Goal: Transaction & Acquisition: Purchase product/service

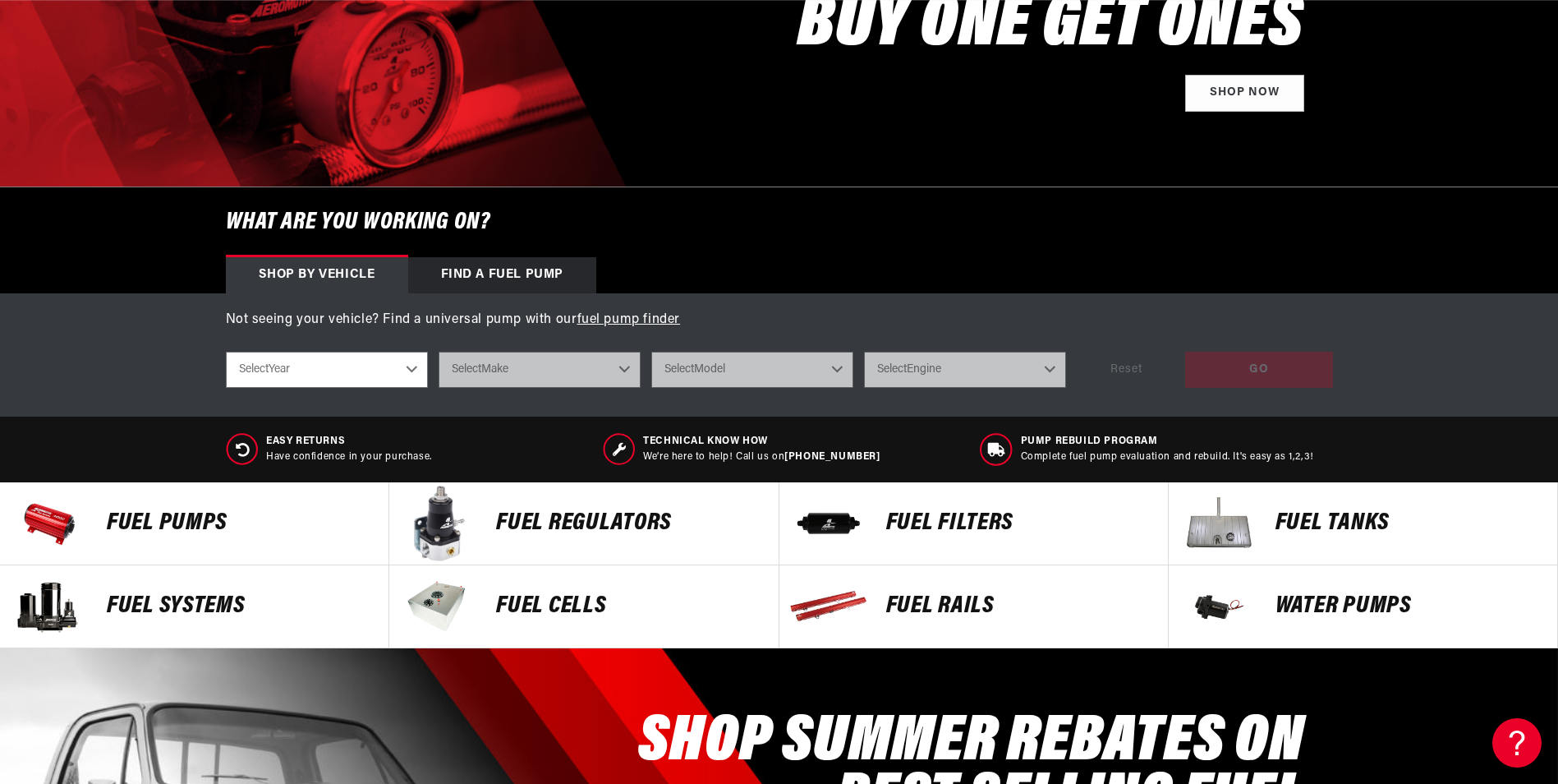
scroll to position [329, 0]
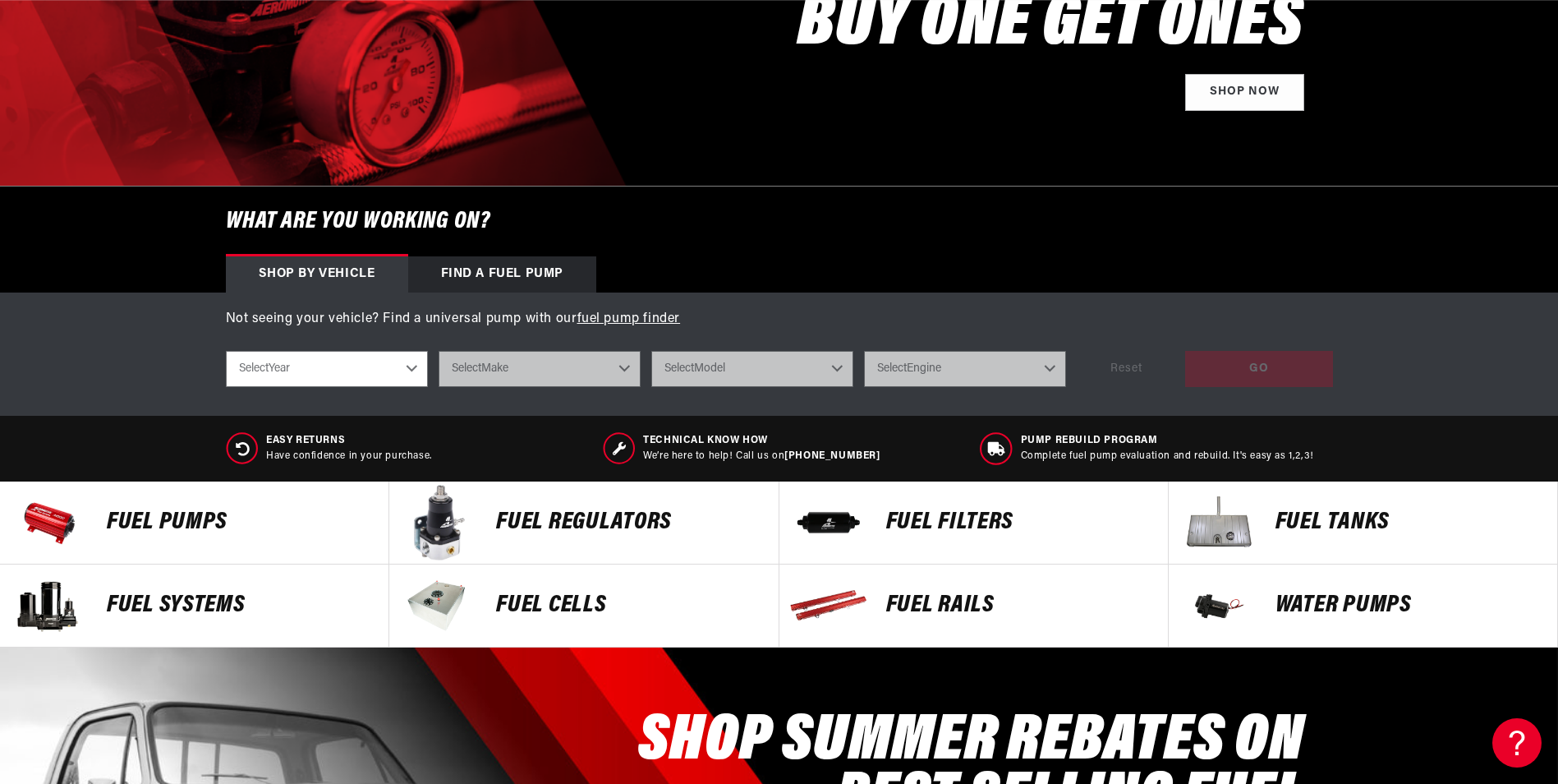
click at [528, 272] on div "Find a Fuel Pump" at bounding box center [503, 274] width 189 height 36
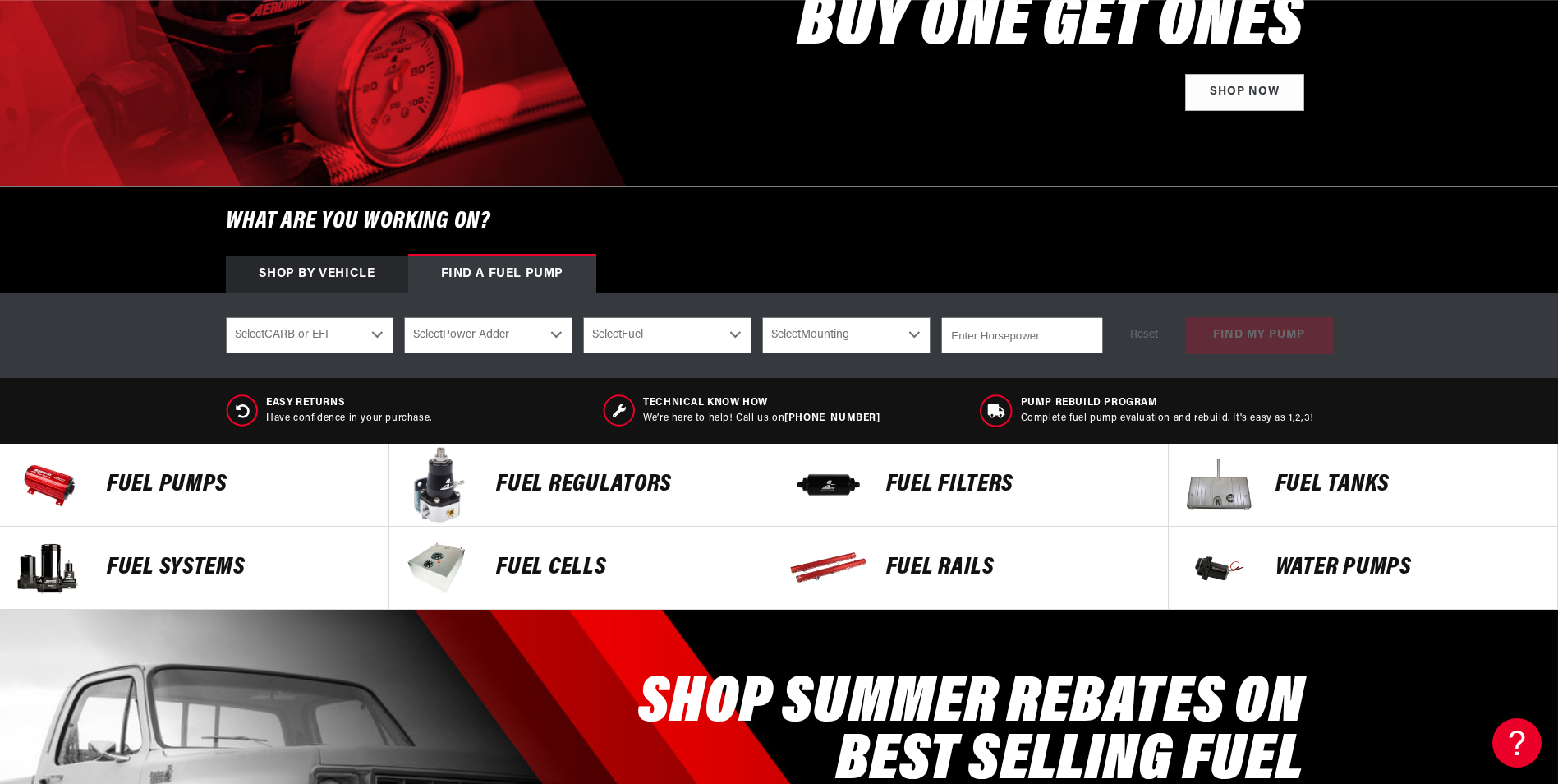
scroll to position [0, 0]
click at [373, 333] on select "Select CARB or EFI Carbureted Fuel Injected" at bounding box center [310, 335] width 168 height 36
select select "Carbureted"
click at [226, 317] on select "Select CARB or EFI Carbureted Fuel Injected" at bounding box center [310, 335] width 168 height 36
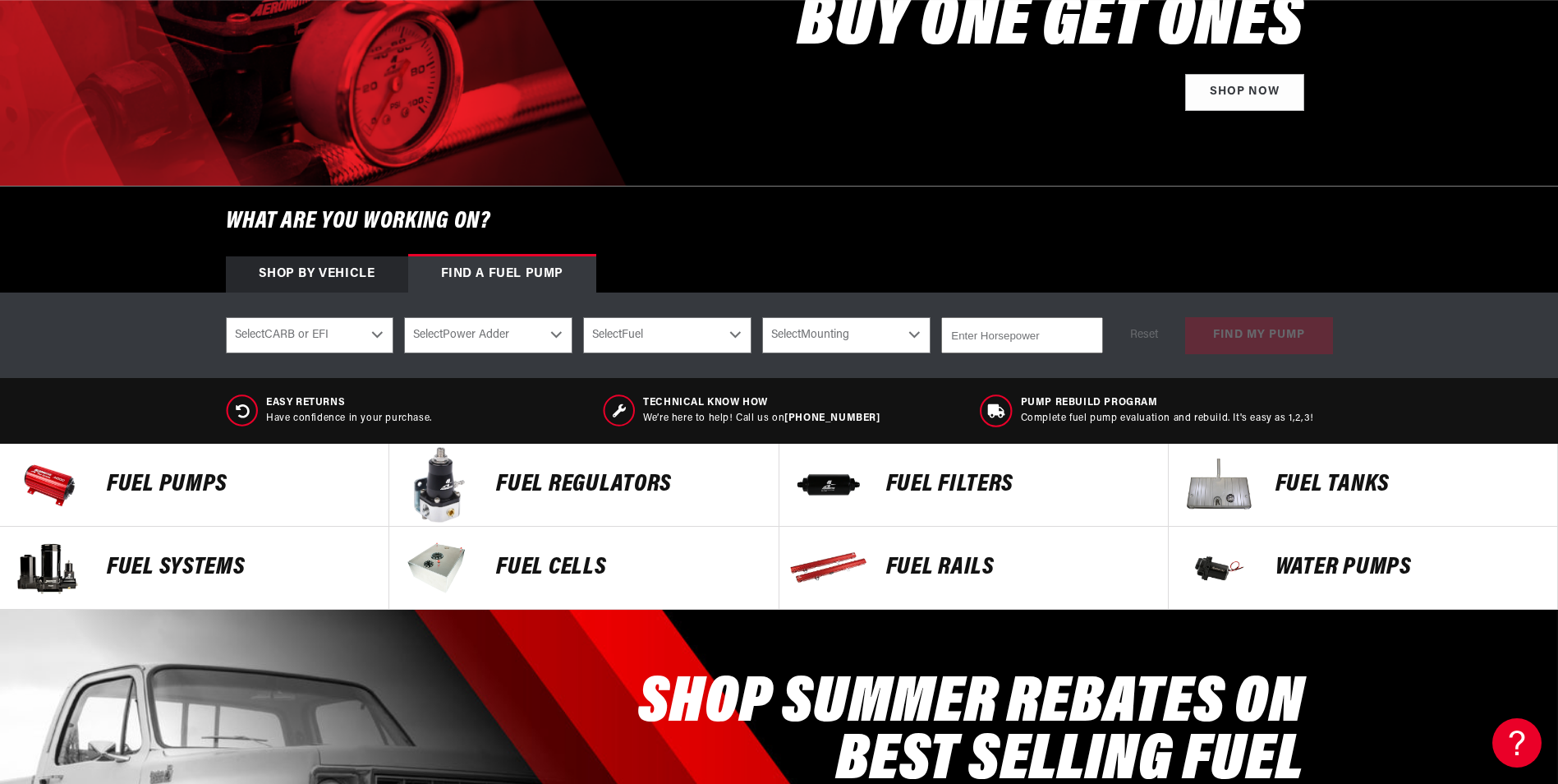
select select "Carbureted"
click at [538, 338] on select "Select Power Adder No - Naturally Aspirated Yes - Forced Induction" at bounding box center [488, 335] width 168 height 36
select select "Yes-Forced-Induction"
click at [404, 317] on select "Select Power Adder No - Naturally Aspirated Yes - Forced Induction" at bounding box center [488, 335] width 168 height 36
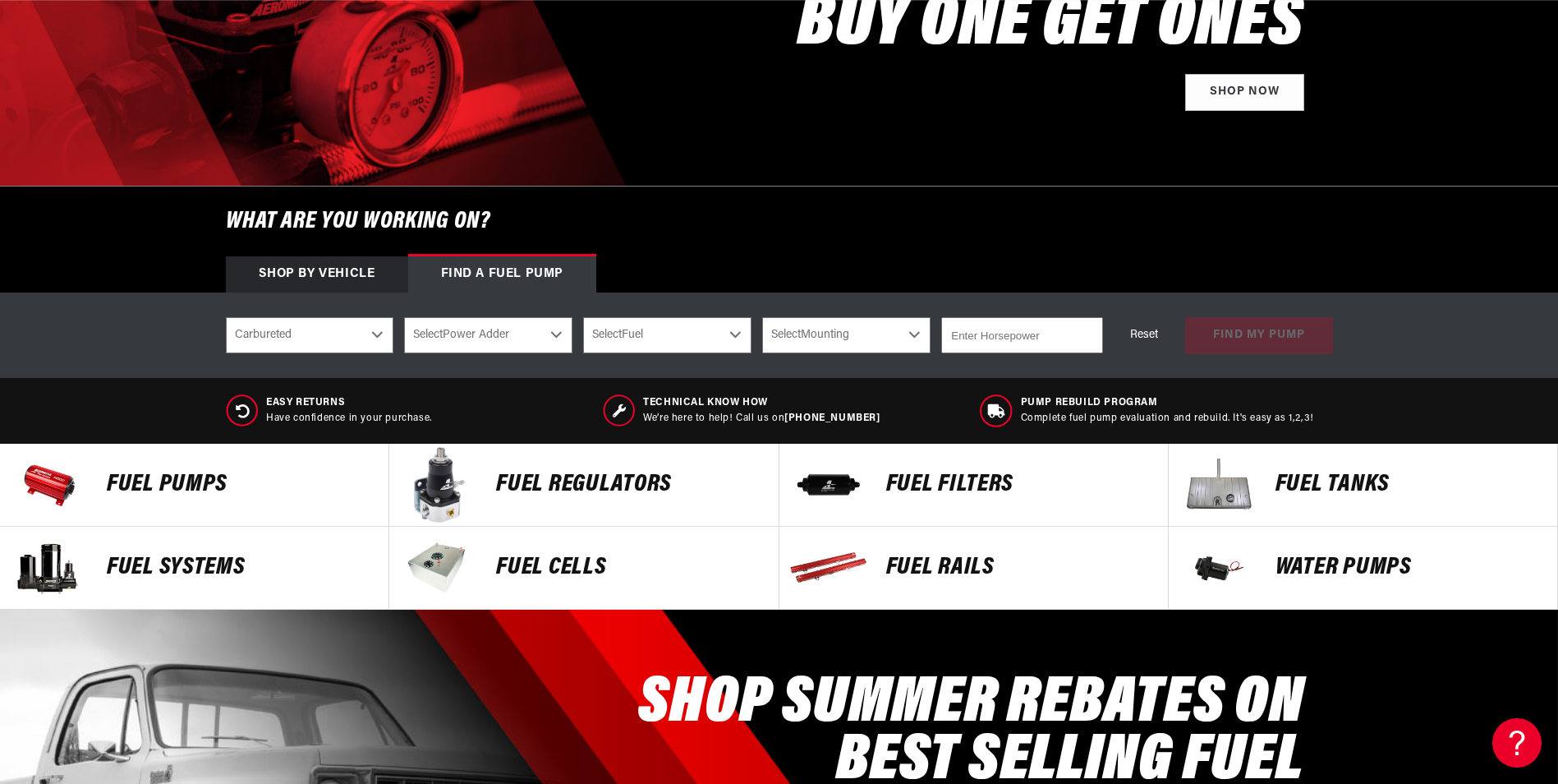
select select "Yes-Forced-Induction"
click at [684, 342] on select "Select Fuel E85 Gas" at bounding box center [667, 335] width 168 height 36
select select "Gas"
click at [583, 317] on select "Select Fuel E85 Gas" at bounding box center [667, 335] width 168 height 36
select select "Gas"
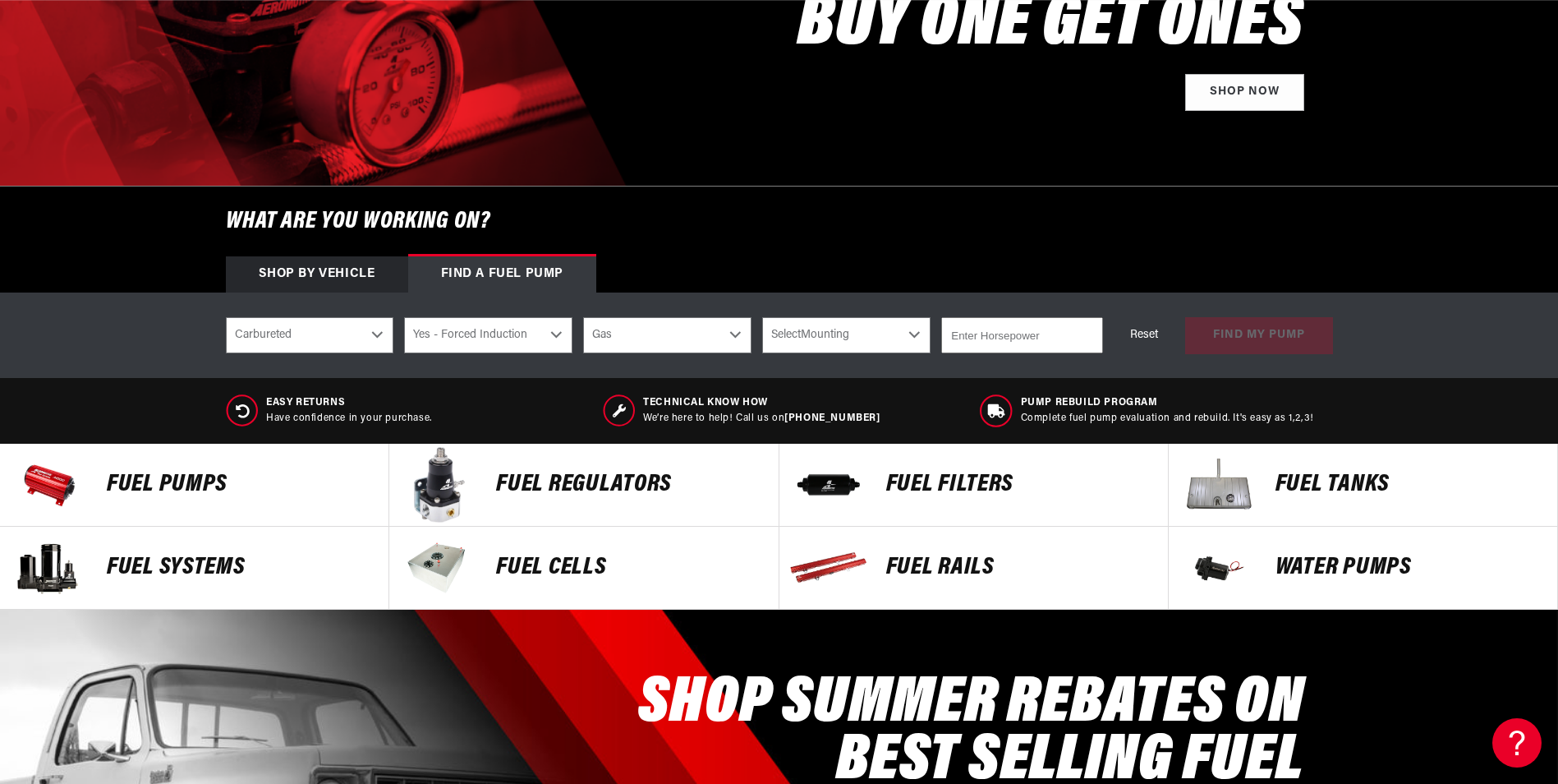
scroll to position [0, 3125]
click at [853, 337] on select "Select Mounting External In-Tank" at bounding box center [846, 335] width 168 height 36
select select "In-Tank"
click at [762, 317] on select "Select Mounting External In-Tank" at bounding box center [846, 335] width 168 height 36
select select "In-Tank"
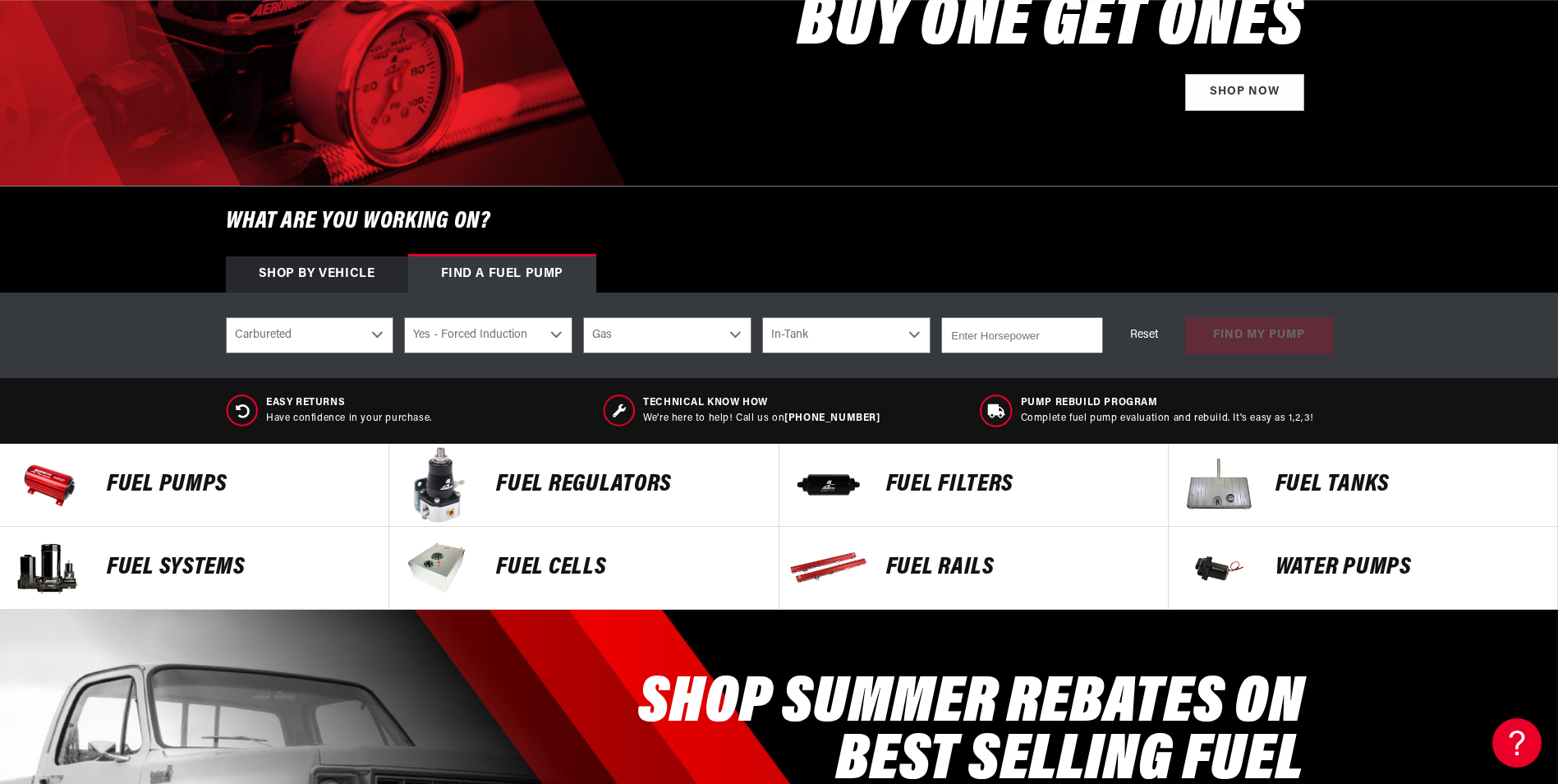
click at [1026, 339] on input "number" at bounding box center [1022, 335] width 161 height 36
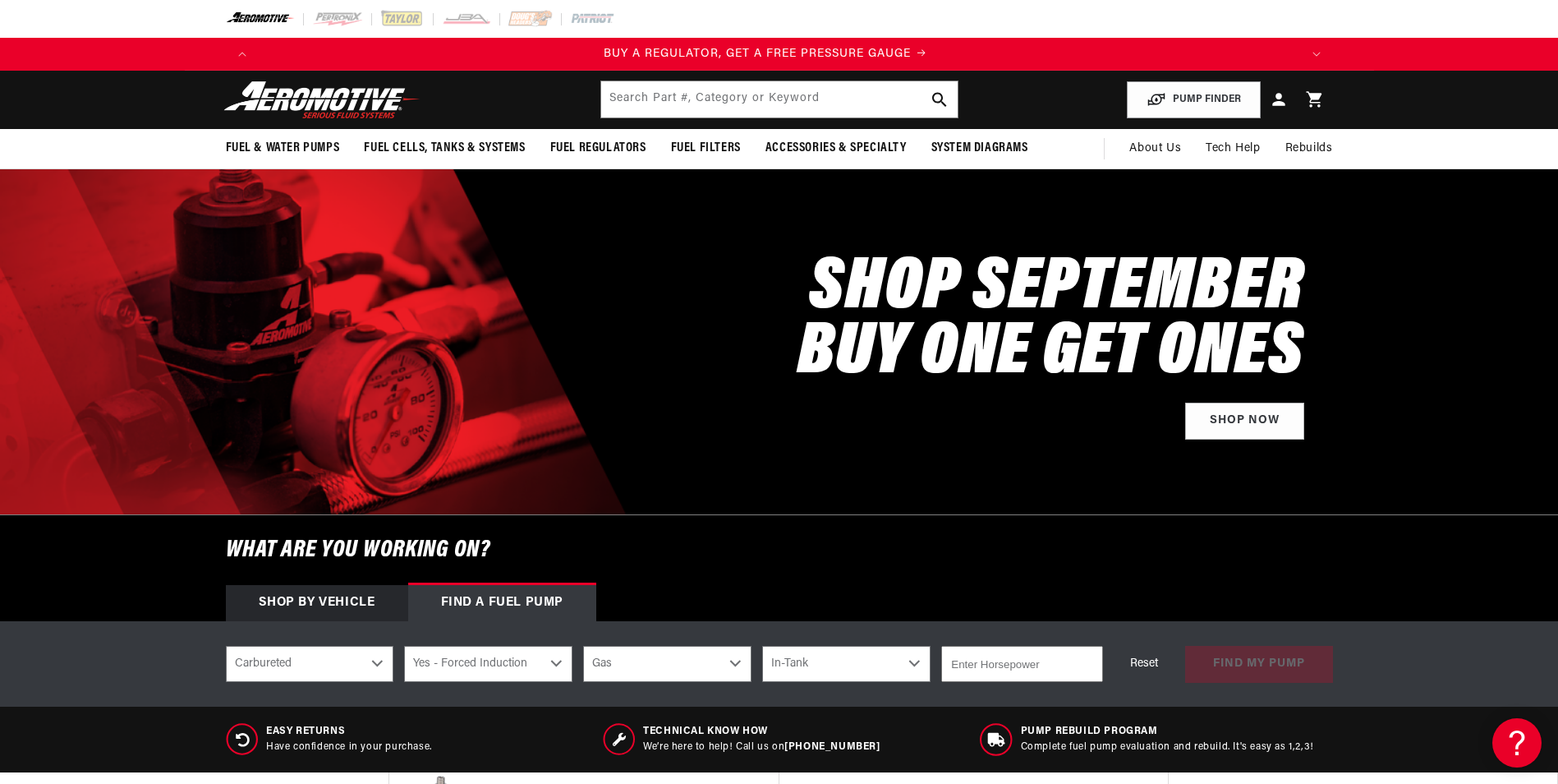
scroll to position [0, 0]
click at [1084, 668] on input "-1" at bounding box center [1022, 664] width 161 height 36
drag, startPoint x: 974, startPoint y: 669, endPoint x: 1018, endPoint y: 674, distance: 44.3
click at [952, 674] on input "-1" at bounding box center [1022, 664] width 161 height 36
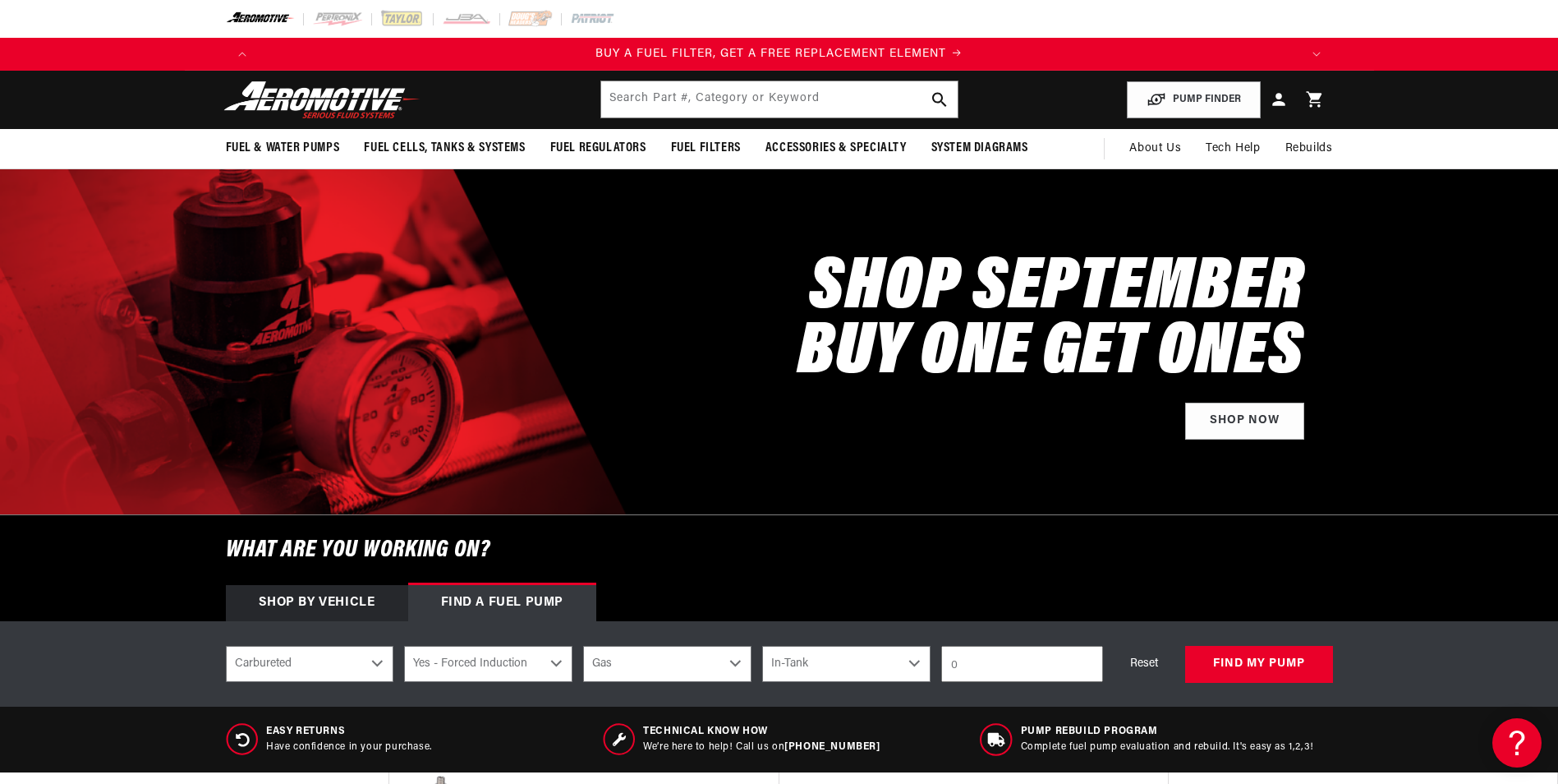
click at [1087, 659] on input "0" at bounding box center [1022, 664] width 161 height 36
click at [1085, 659] on input "1" at bounding box center [1022, 664] width 161 height 36
click at [1084, 660] on input "2" at bounding box center [1022, 664] width 161 height 36
click at [969, 668] on input "2" at bounding box center [1022, 664] width 161 height 36
click at [961, 668] on input "2" at bounding box center [1022, 664] width 161 height 36
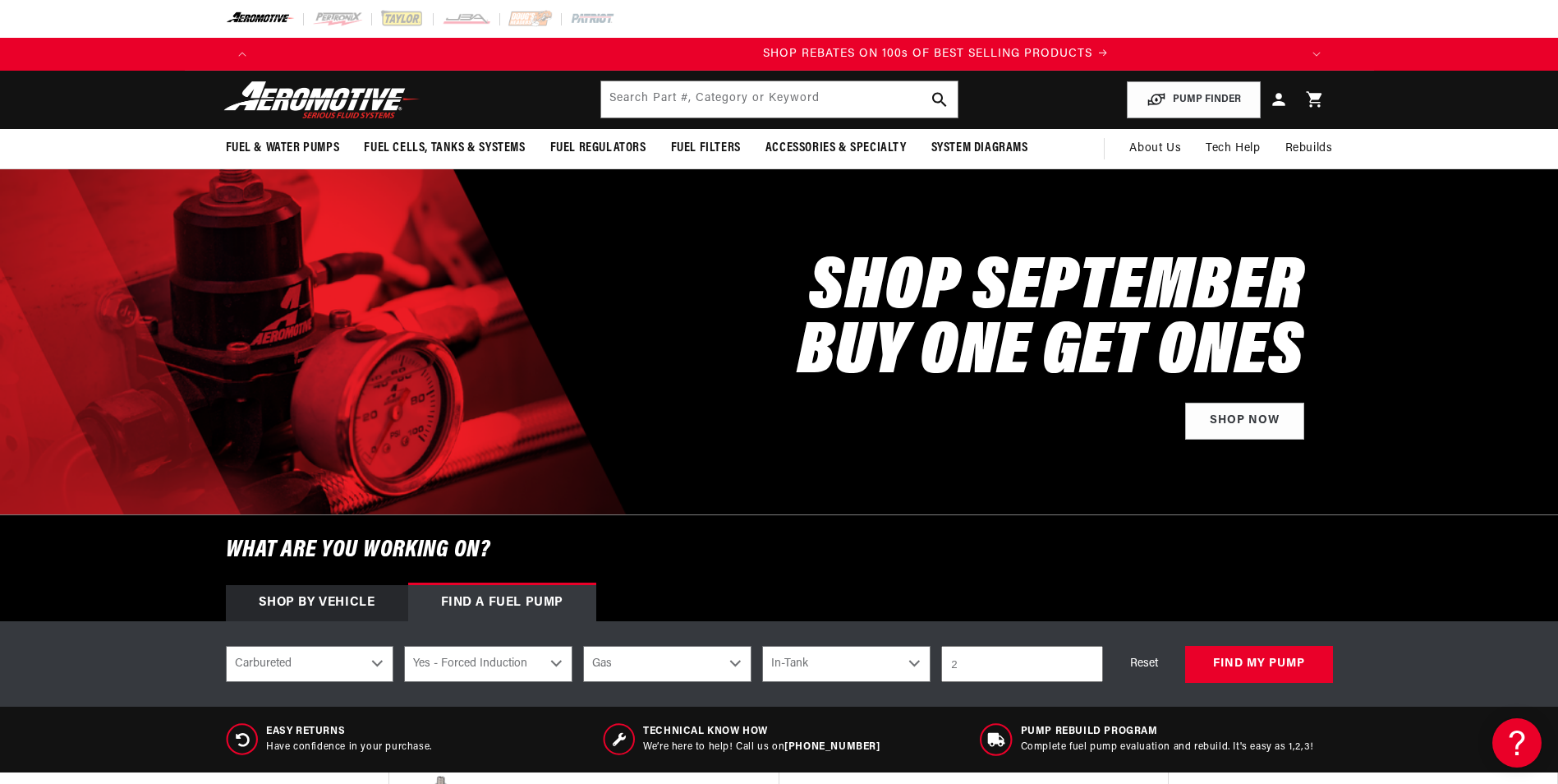
scroll to position [0, 2083]
drag, startPoint x: 961, startPoint y: 668, endPoint x: 949, endPoint y: 676, distance: 14.4
click at [949, 676] on input "2" at bounding box center [1022, 664] width 161 height 36
type input "750"
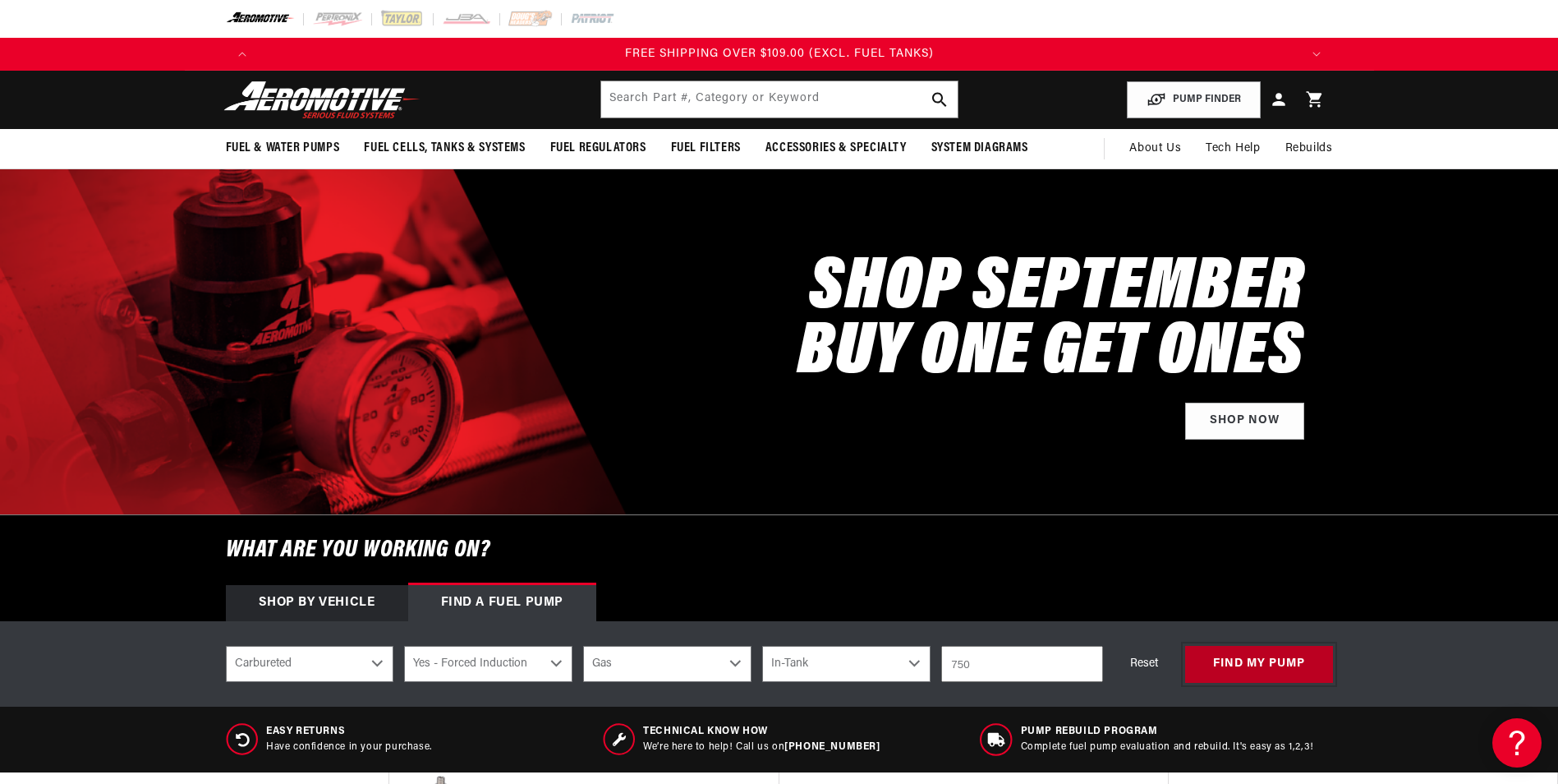
click at [1246, 662] on button "find my pump" at bounding box center [1259, 664] width 148 height 37
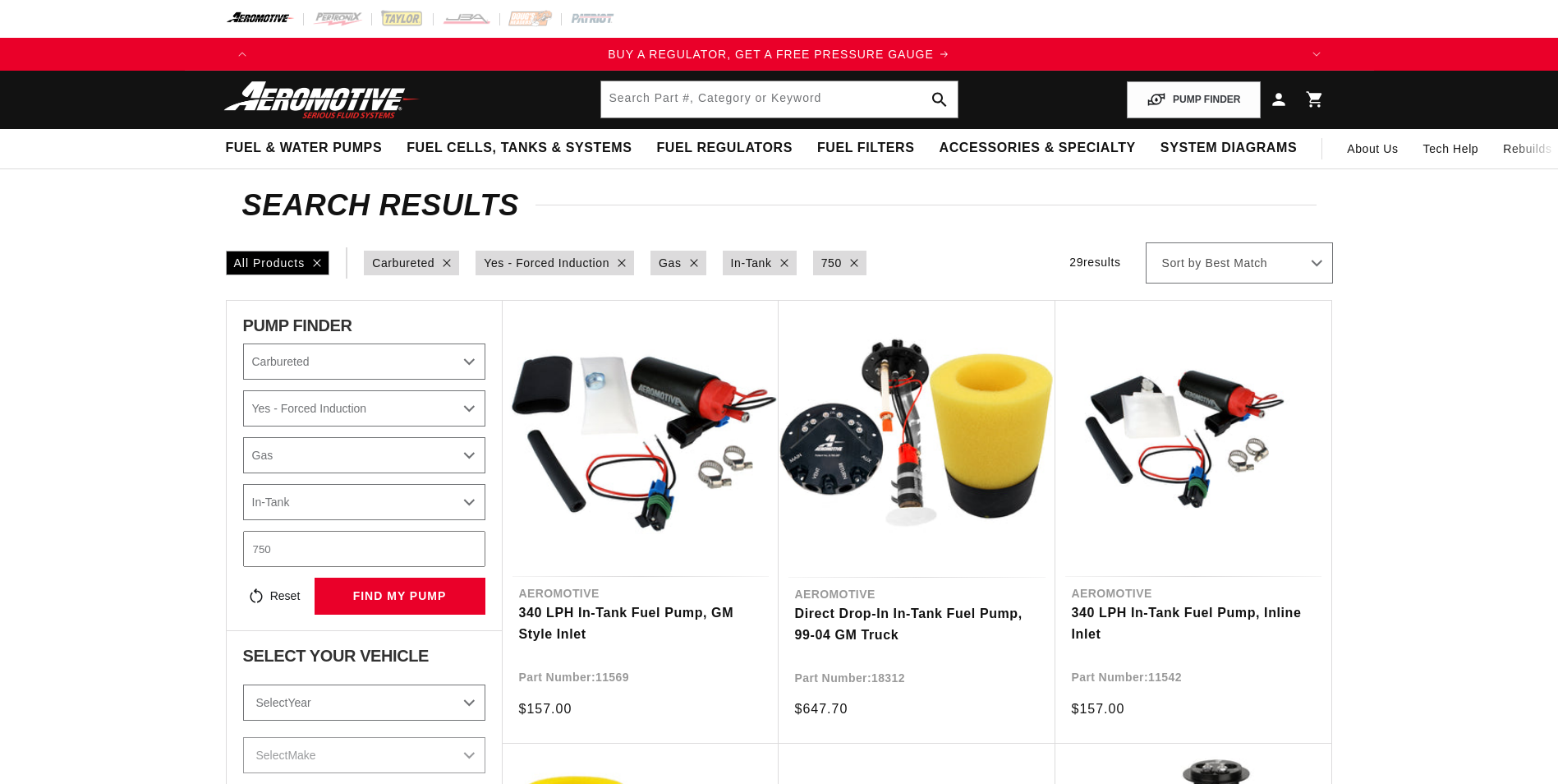
select select "Carbureted"
select select "Yes-Forced-Induction"
select select "Gas"
select select "In-Tank"
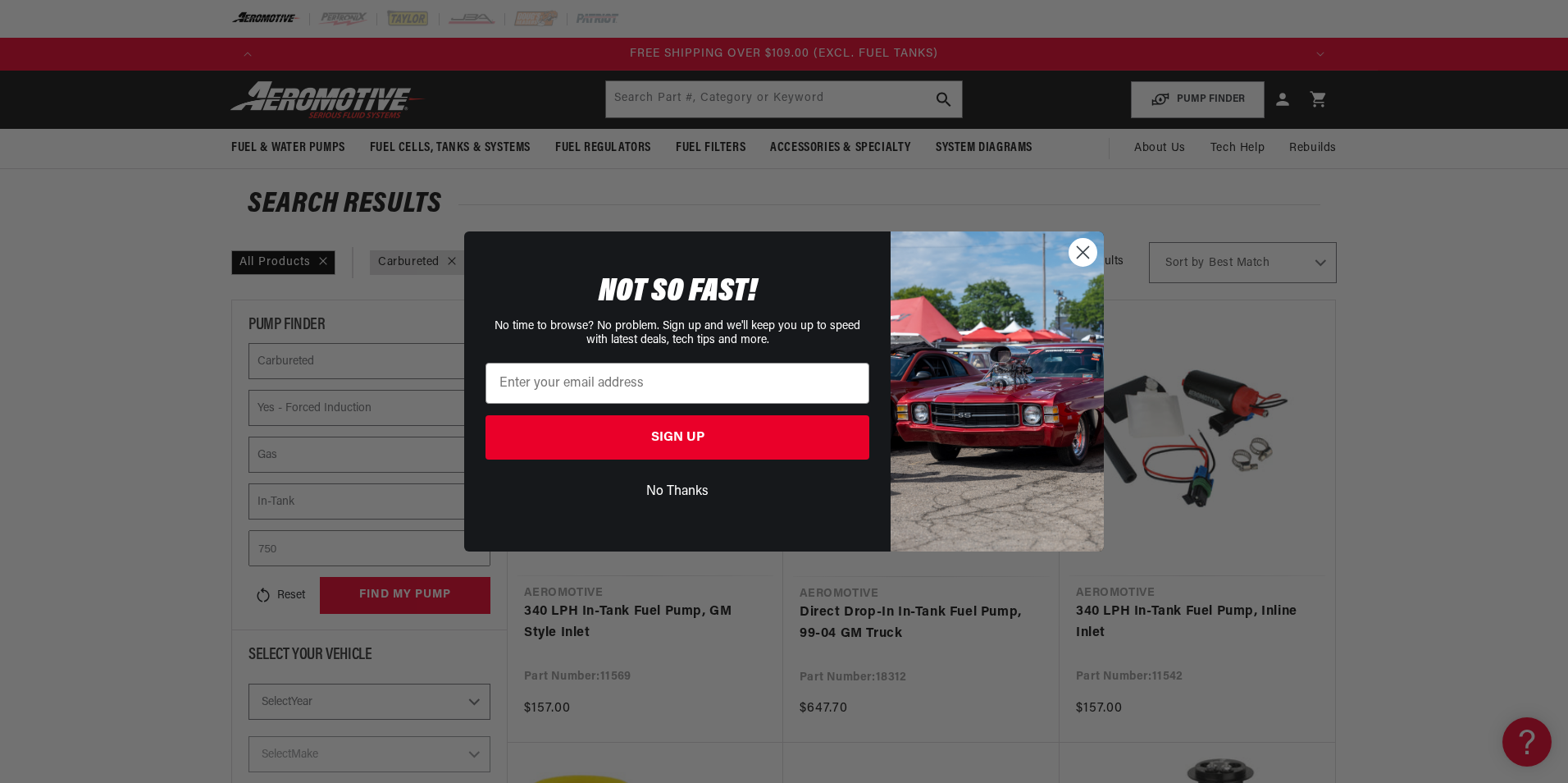
click at [1240, 148] on div "Close dialog NOT SO FAST! No time to browse? No problem. Sign up and we'll keep…" at bounding box center [784, 391] width 1568 height 783
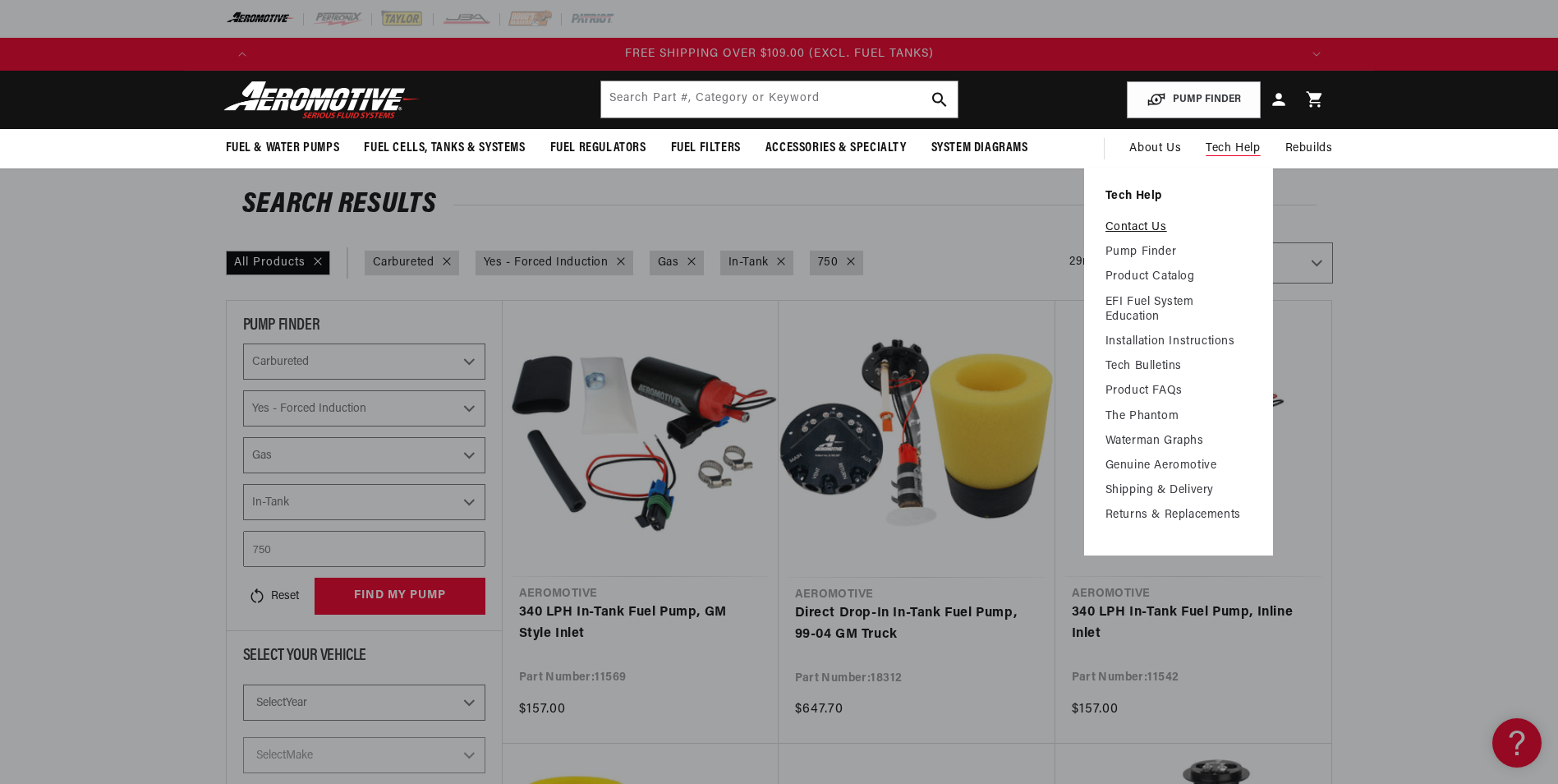
click at [1154, 225] on link "Contact Us" at bounding box center [1179, 228] width 146 height 15
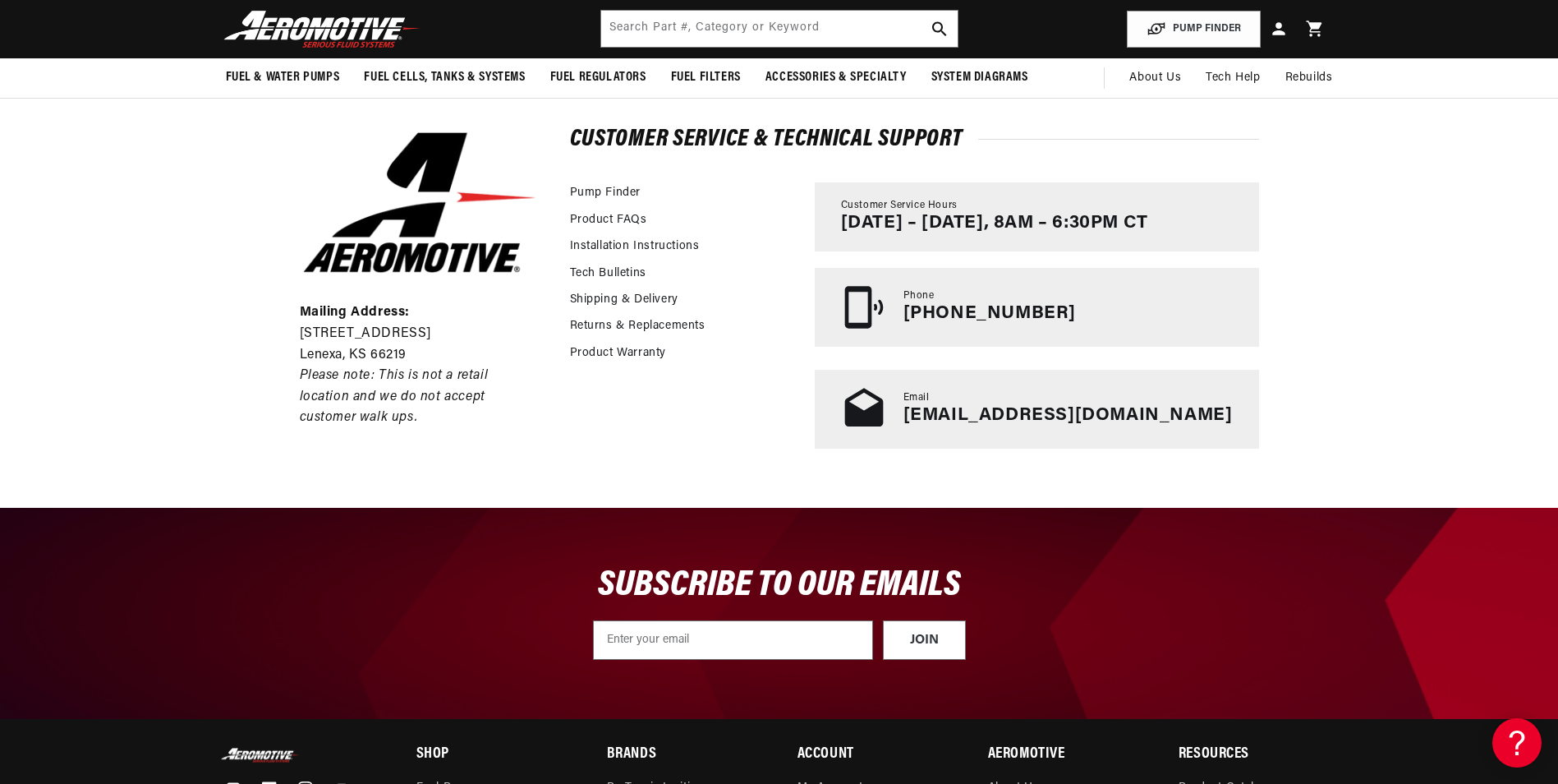
scroll to position [0, 1042]
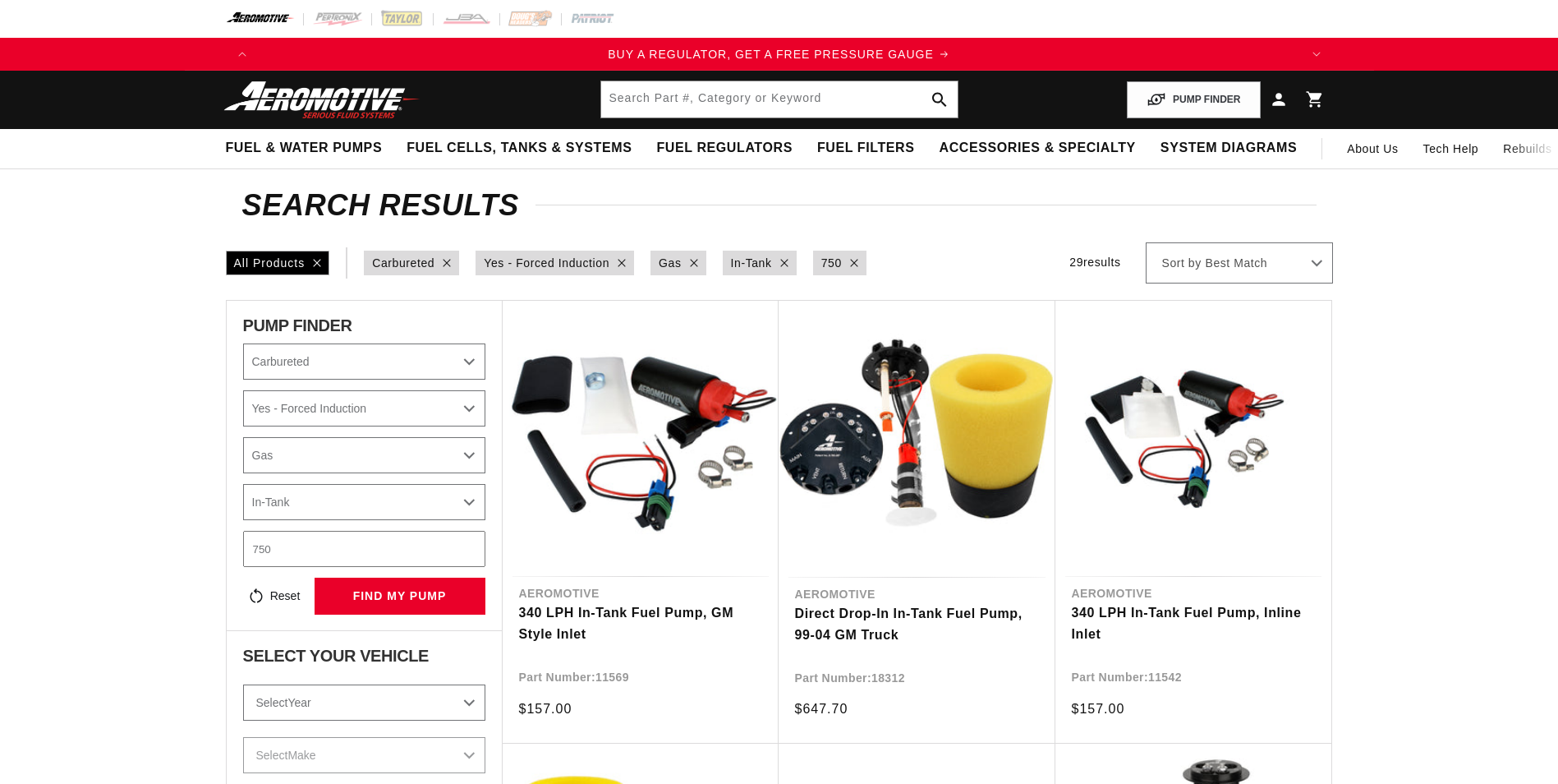
select select "Carbureted"
select select "Yes-Forced-Induction"
select select "Gas"
select select "In-Tank"
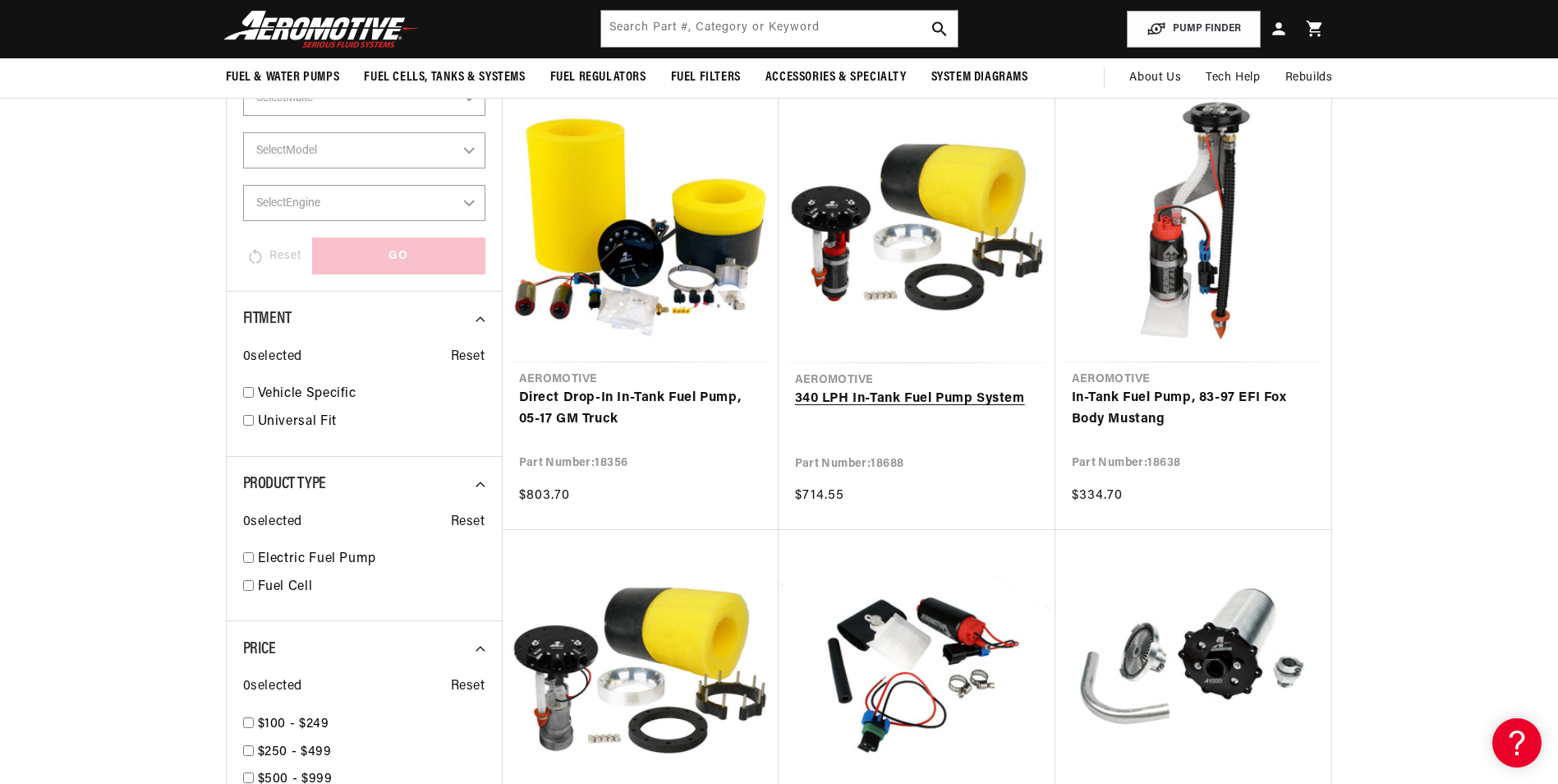
scroll to position [0, 3125]
click at [917, 398] on link "340 LPH In-Tank Fuel Pump System" at bounding box center [917, 399] width 244 height 22
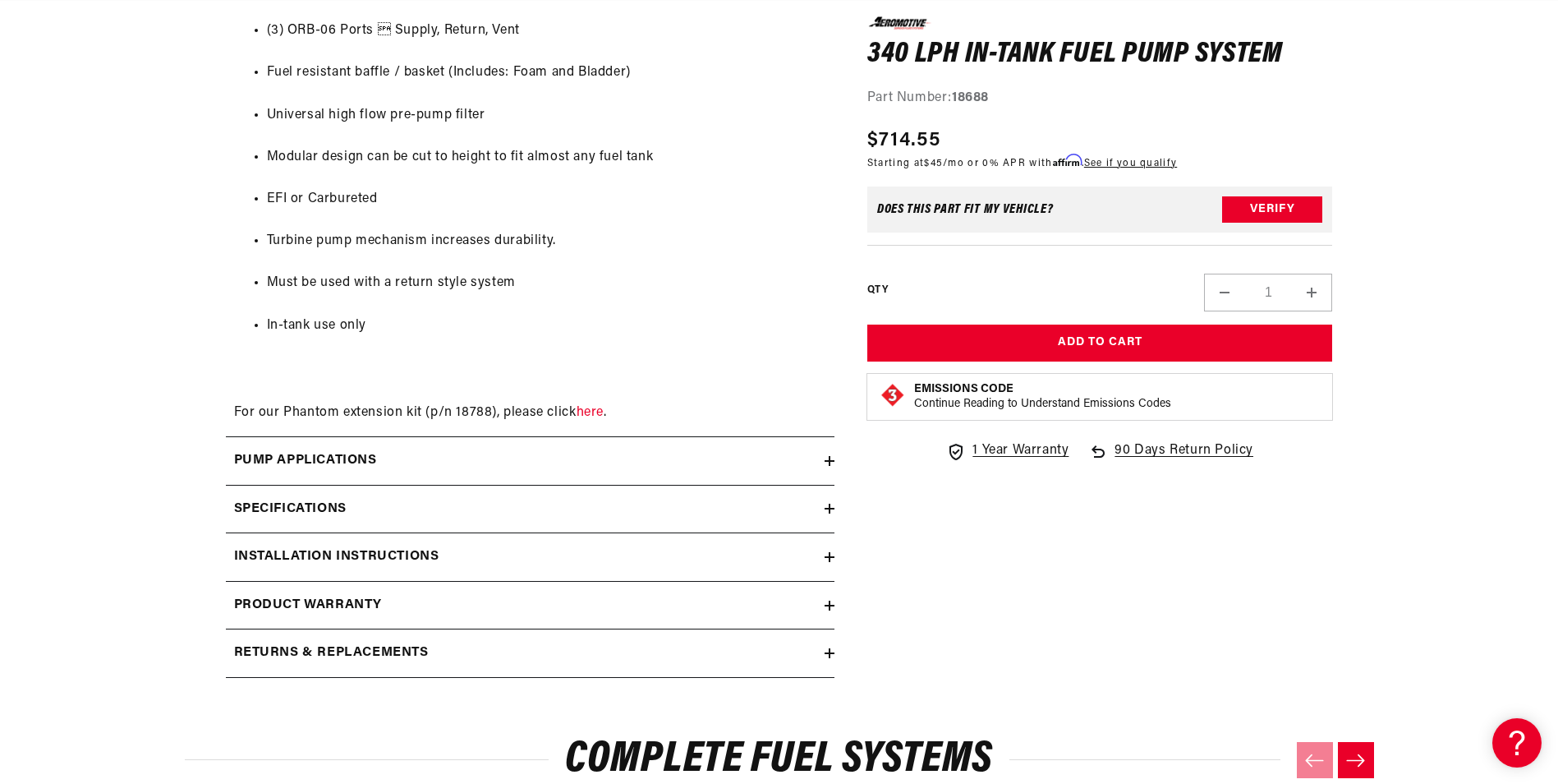
click at [463, 484] on summary "Pump Applications" at bounding box center [530, 460] width 609 height 48
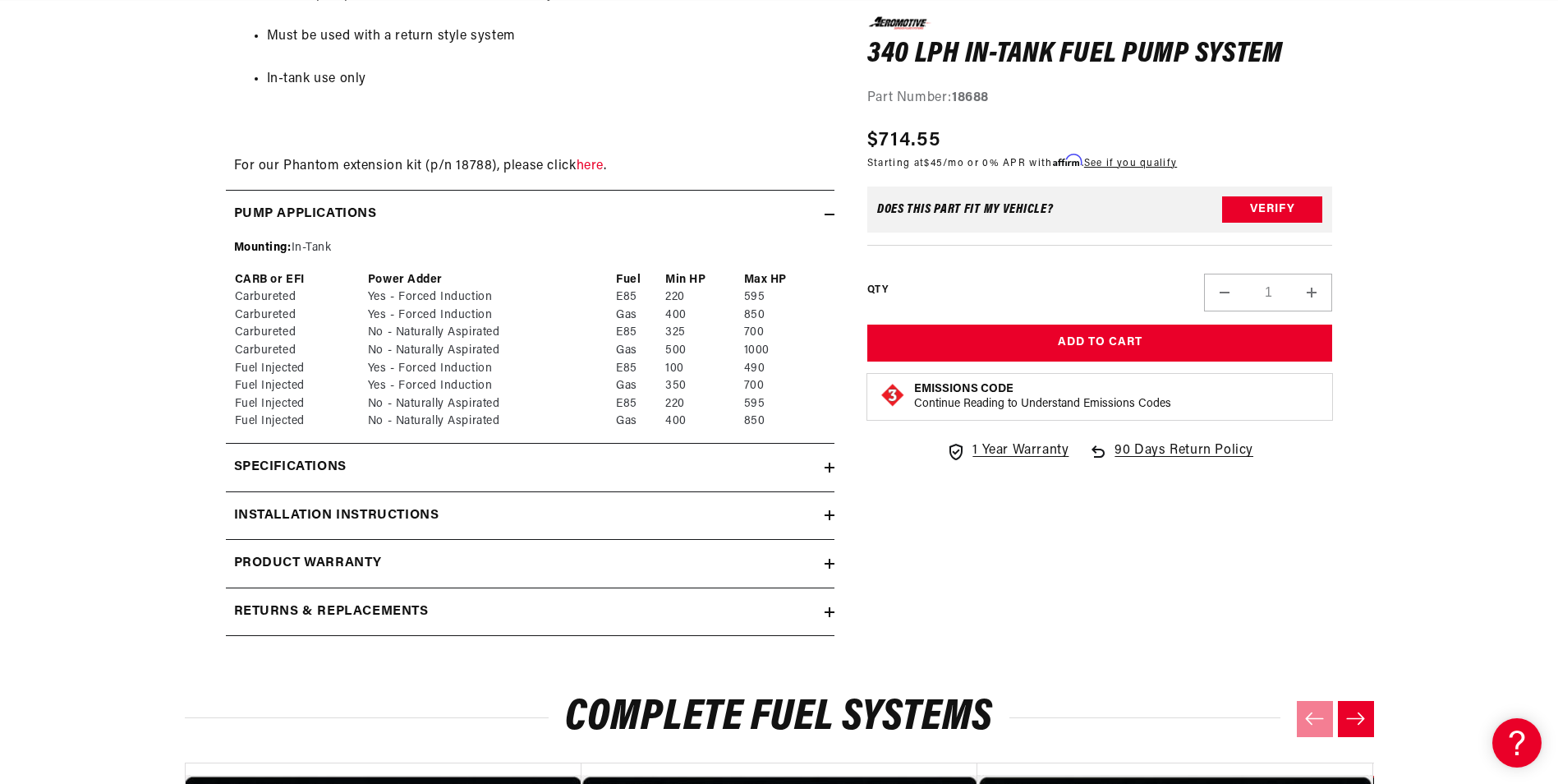
scroll to position [0, 1042]
click at [680, 478] on div "Specifications" at bounding box center [525, 468] width 599 height 22
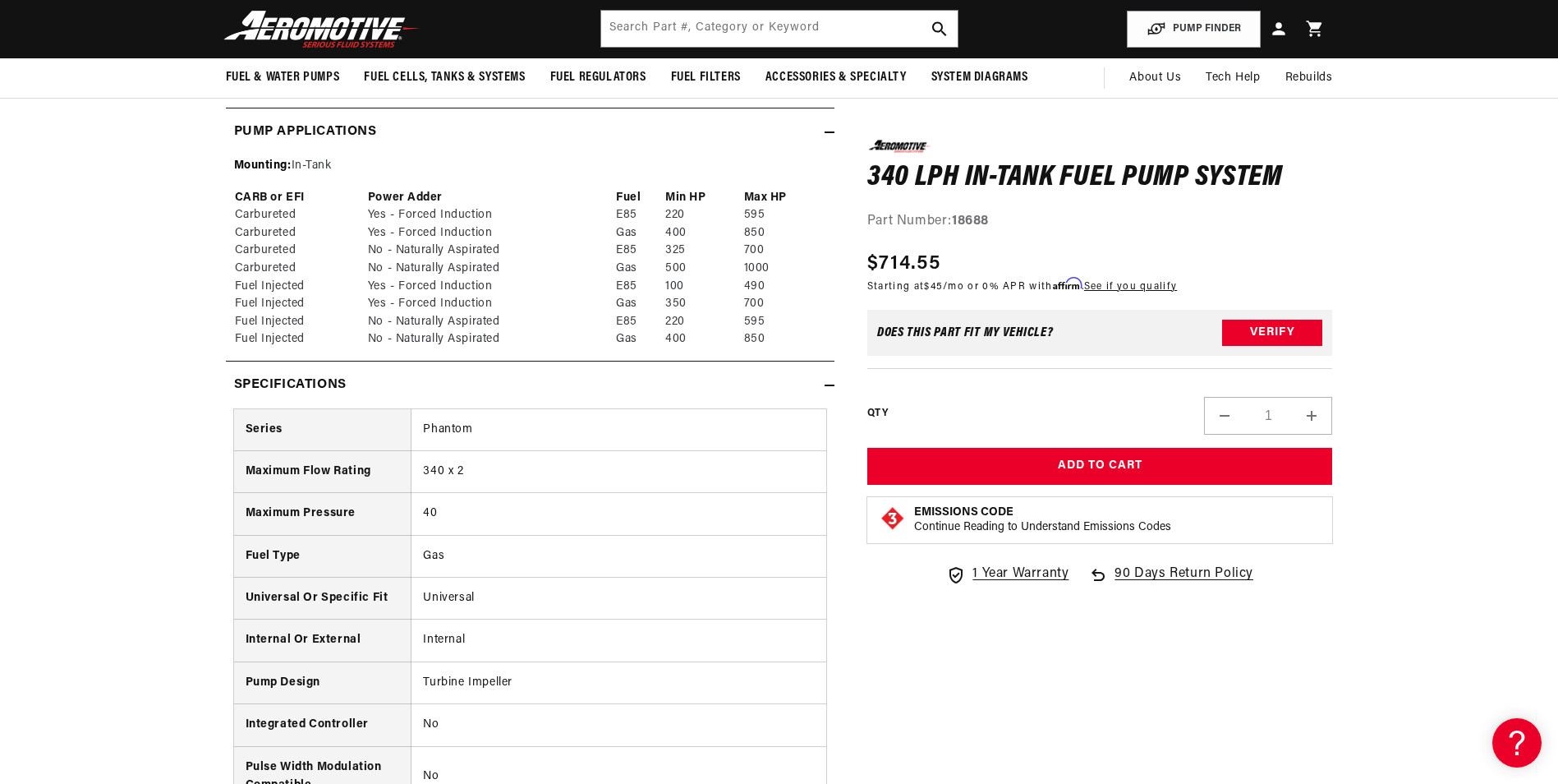
scroll to position [0, 0]
